Goal: Entertainment & Leisure: Consume media (video, audio)

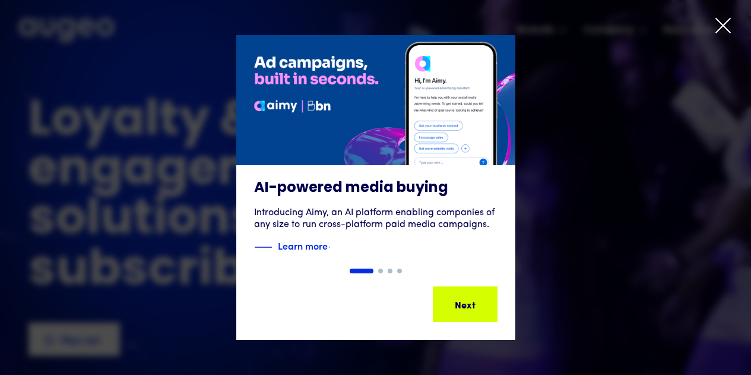
click at [729, 23] on icon at bounding box center [724, 26] width 18 height 18
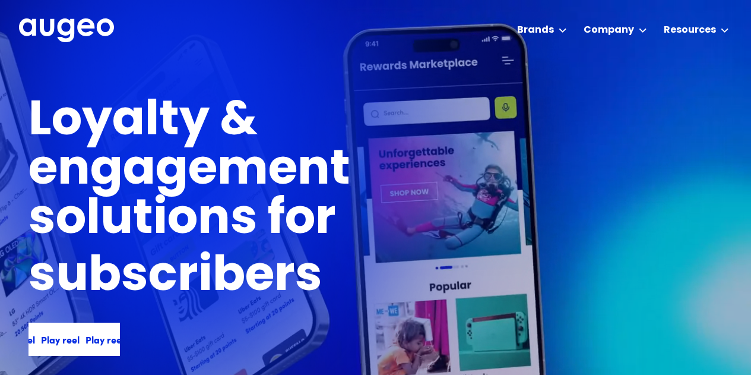
click at [64, 337] on div "Play reel Play reel Play reel Play reel" at bounding box center [81, 339] width 178 height 14
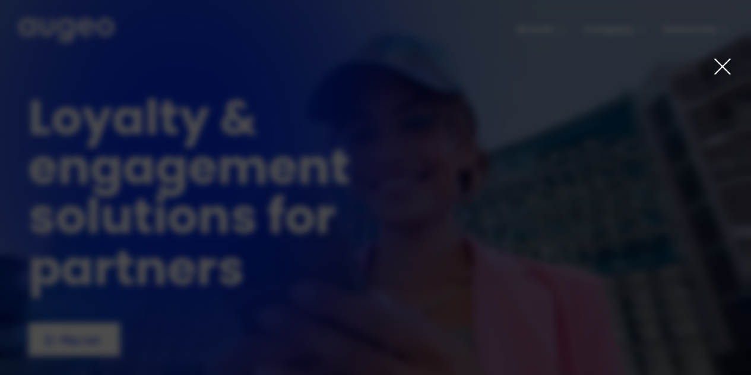
click at [729, 62] on icon at bounding box center [722, 66] width 15 height 15
